Goal: Find specific page/section: Find specific page/section

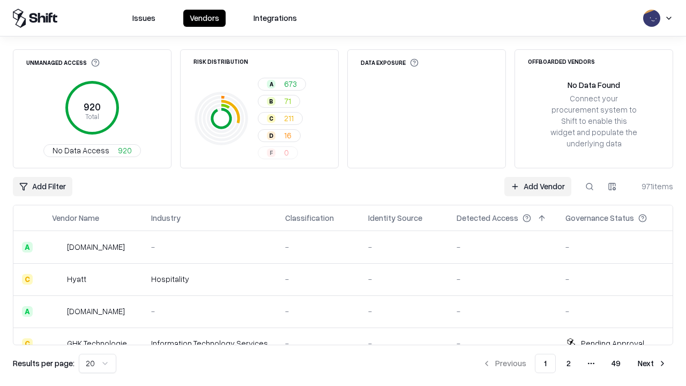
click at [343, 193] on div "Add Filter Add Vendor 971 items" at bounding box center [343, 186] width 660 height 19
click at [42, 187] on html "Issues Vendors Integrations Unmanaged Access 920 Total No Data Access 920 Risk …" at bounding box center [343, 193] width 686 height 386
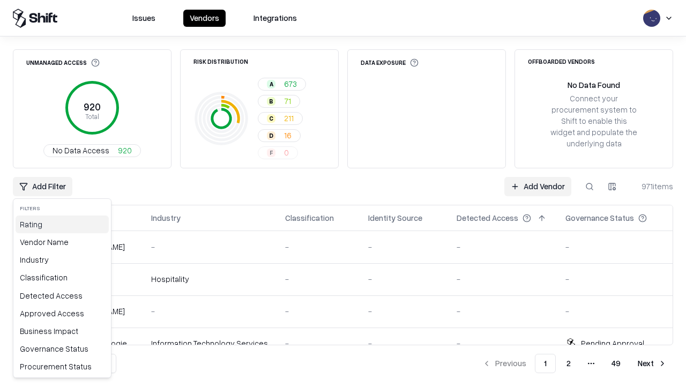
click at [62, 224] on div "Rating" at bounding box center [62, 225] width 93 height 18
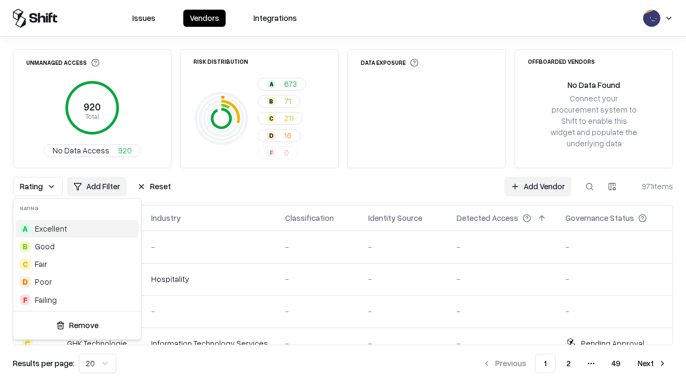
click at [343, 193] on html "Issues Vendors Integrations Unmanaged Access 920 Total No Data Access 920 Risk …" at bounding box center [343, 193] width 686 height 386
click at [154, 187] on button "Reset" at bounding box center [154, 186] width 47 height 19
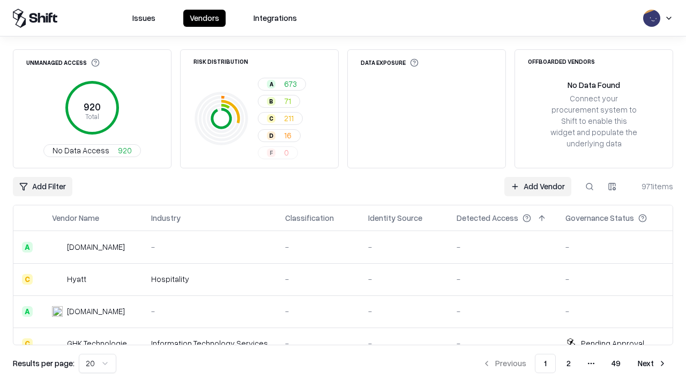
click at [343, 193] on div "Add Filter Add Vendor 971 items" at bounding box center [343, 186] width 660 height 19
click at [42, 187] on html "Issues Vendors Integrations Unmanaged Access 920 Total No Data Access 920 Risk …" at bounding box center [343, 193] width 686 height 386
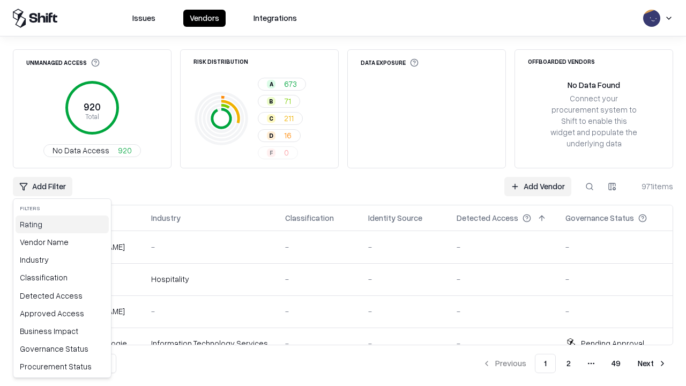
click at [62, 224] on div "Rating" at bounding box center [62, 225] width 93 height 18
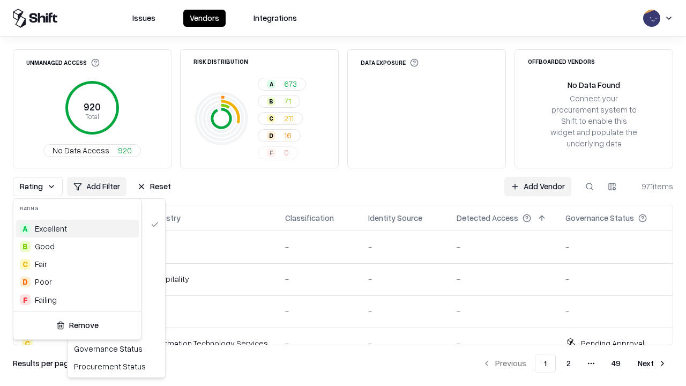
click at [77, 228] on div "A Excellent" at bounding box center [77, 229] width 123 height 18
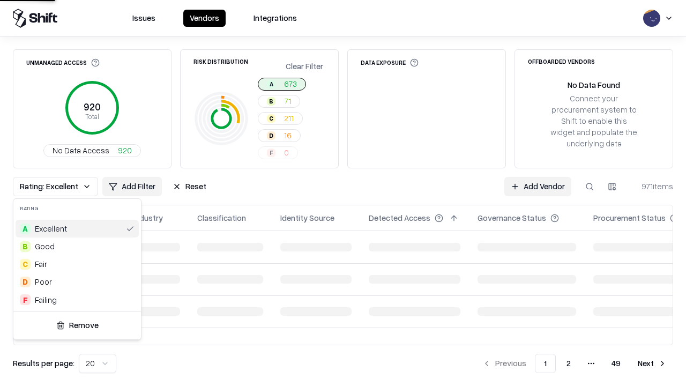
click at [343, 193] on html "Issues Vendors Integrations Unmanaged Access 920 Total No Data Access 920 Risk …" at bounding box center [343, 193] width 686 height 386
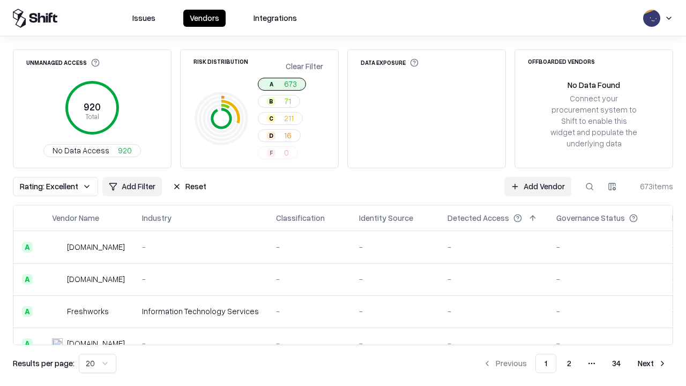
click at [343, 193] on div "Rating: Excellent Add Filter Reset Add Vendor 673 items" at bounding box center [343, 186] width 660 height 19
click at [189, 187] on button "Reset" at bounding box center [189, 186] width 47 height 19
click at [343, 193] on div "Add Filter Add Vendor 673 items" at bounding box center [343, 186] width 660 height 19
click at [42, 187] on html "Issues Vendors Integrations Unmanaged Access 920 Total No Data Access 920 Risk …" at bounding box center [343, 193] width 686 height 386
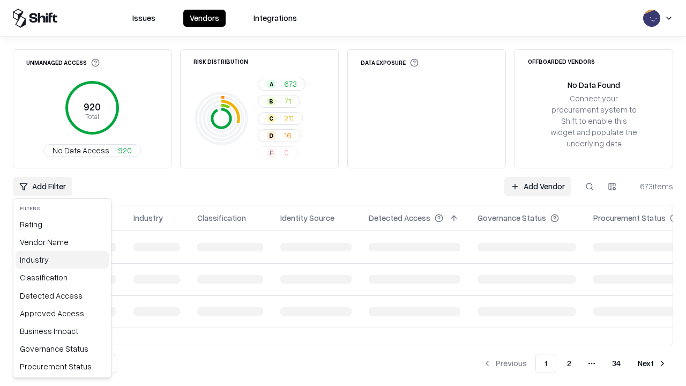
click at [62, 259] on div "Industry" at bounding box center [62, 260] width 93 height 18
